Goal: Register for event/course

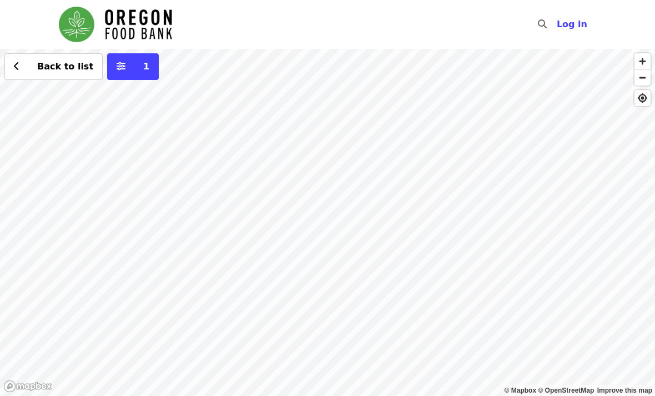
click at [338, 102] on div "Back to list 1" at bounding box center [327, 222] width 655 height 347
click at [349, 342] on div "Back to list 1" at bounding box center [327, 222] width 655 height 347
click at [201, 148] on div "Back to list 1" at bounding box center [327, 222] width 655 height 347
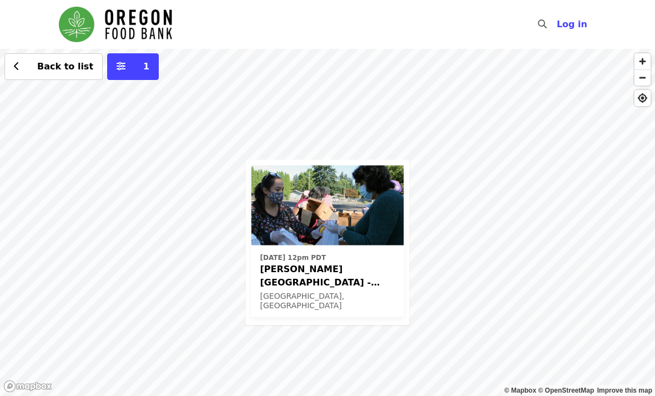
click at [393, 313] on div "[DATE] 12pm PDT [PERSON_NAME][GEOGRAPHIC_DATA] - Free Food Market (16+) [GEOGRA…" at bounding box center [328, 243] width 164 height 166
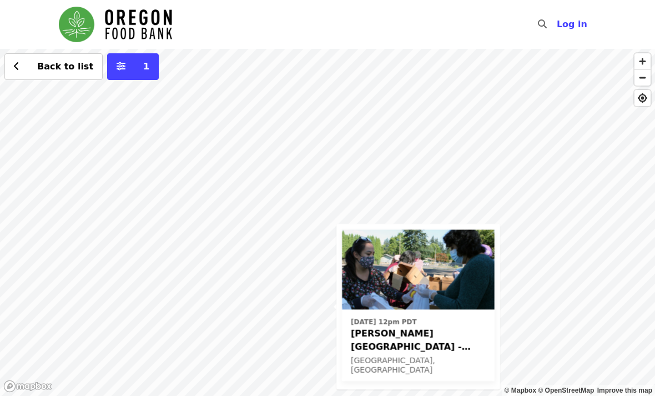
click at [319, 333] on div "[DATE] 12pm PDT [PERSON_NAME][GEOGRAPHIC_DATA] - Free Food Market (16+) [GEOGRA…" at bounding box center [327, 222] width 655 height 347
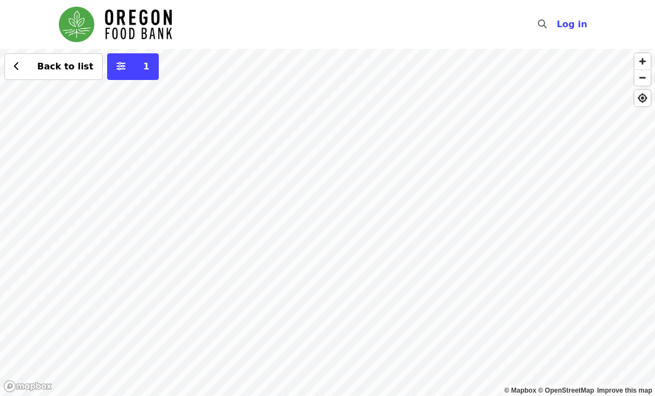
click at [358, 295] on div "Back to list 1" at bounding box center [327, 222] width 655 height 347
click at [310, 214] on div "Back to list 1" at bounding box center [327, 222] width 655 height 347
click at [333, 243] on span "See 4 actions at this location" at bounding box center [309, 243] width 146 height 11
click at [339, 273] on div "See 4 actions at this location Back to list 1" at bounding box center [327, 222] width 655 height 347
click at [346, 267] on div "Back to list 1" at bounding box center [327, 222] width 655 height 347
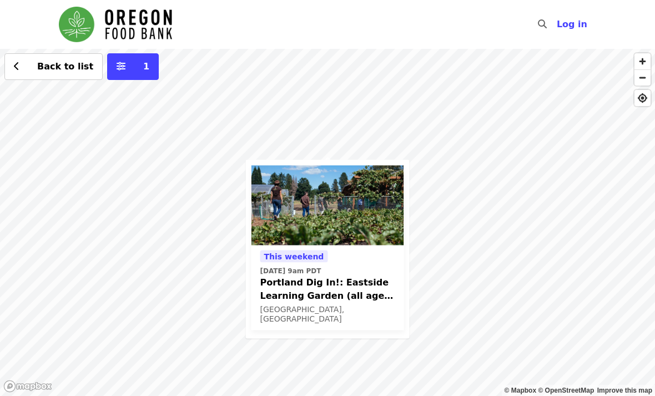
click at [328, 358] on div "This weekend Sat, Sep 13 @ 9am PDT Portland Dig In!: Eastside Learning Garden (…" at bounding box center [327, 222] width 655 height 347
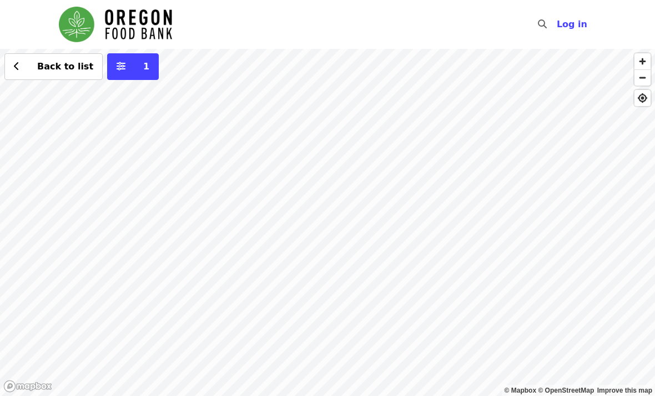
click at [297, 272] on div "Back to list 1" at bounding box center [327, 222] width 655 height 347
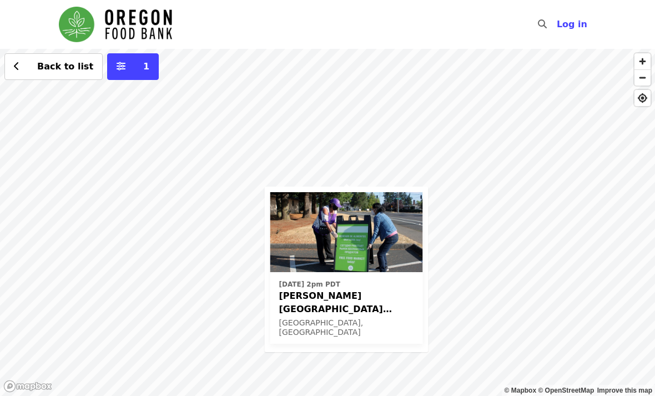
click at [391, 178] on div "Fri, Oct 17 @ 2pm PDT Rigler Elementary School (Latino Network) - Free Food Mar…" at bounding box center [327, 222] width 655 height 347
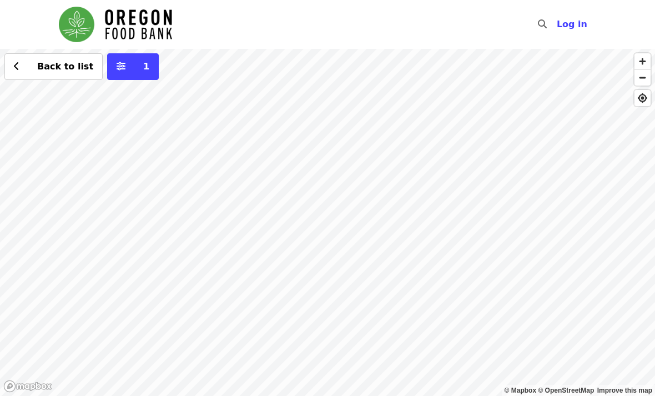
click at [215, 111] on div "Back to list 1" at bounding box center [327, 222] width 655 height 347
click at [221, 107] on div "Back to list 1" at bounding box center [327, 222] width 655 height 347
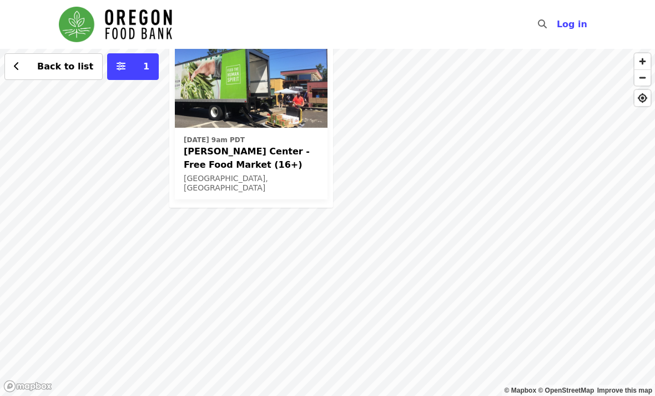
click at [489, 176] on div "Wed, Oct 1 @ 9am PDT Ortiz Center - Free Food Market (16+) Portland, OR Back to…" at bounding box center [327, 222] width 655 height 347
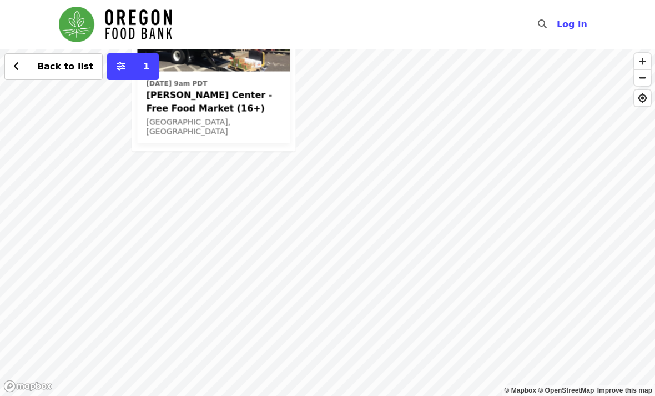
click at [413, 266] on div "Wed, Oct 1 @ 9am PDT Ortiz Center - Free Food Market (16+) Portland, OR Back to…" at bounding box center [327, 222] width 655 height 347
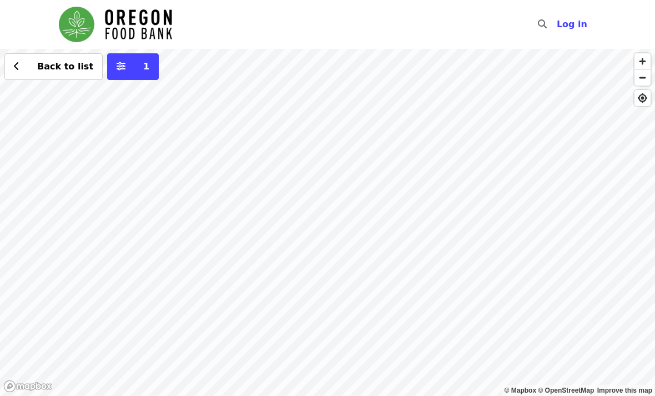
click at [426, 261] on div "Back to list 1" at bounding box center [327, 222] width 655 height 347
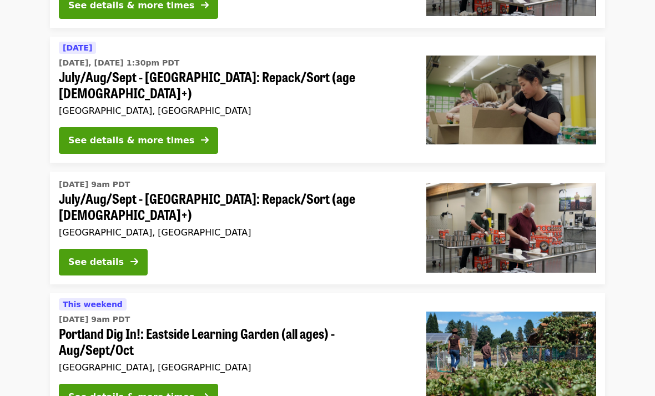
scroll to position [334, 0]
click at [115, 256] on div "See details" at bounding box center [96, 262] width 56 height 13
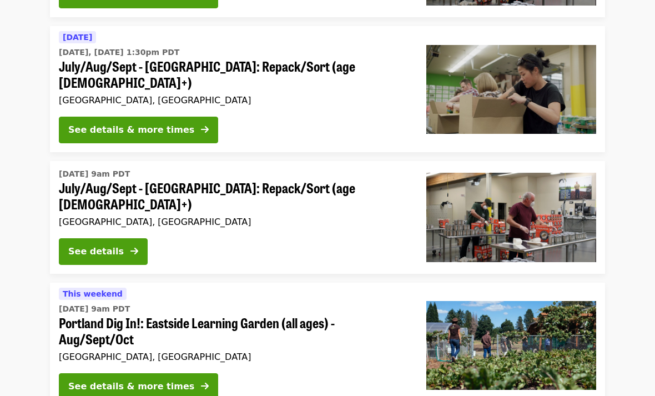
scroll to position [334, 0]
